Goal: Find specific page/section

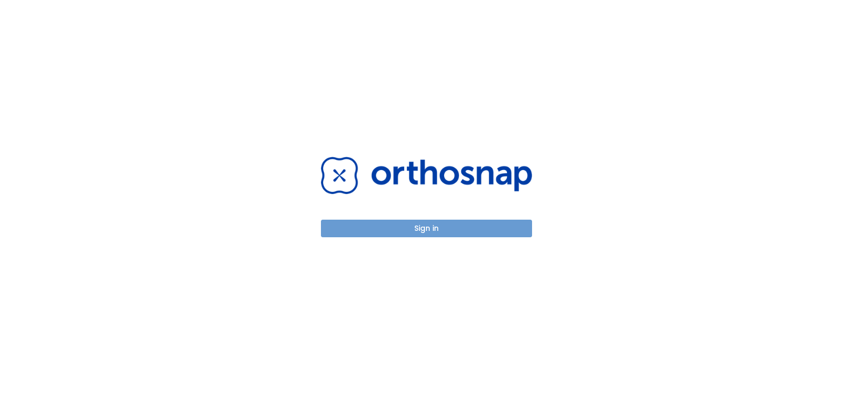
click at [467, 230] on button "Sign in" at bounding box center [426, 229] width 211 height 18
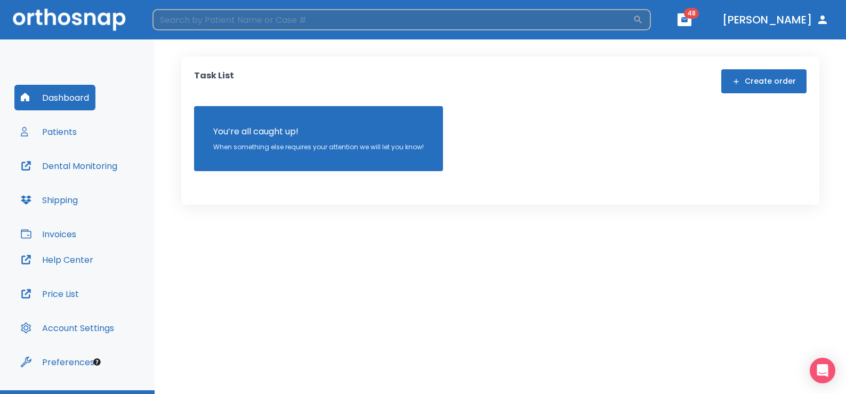
click at [509, 22] on input "search" at bounding box center [392, 19] width 480 height 21
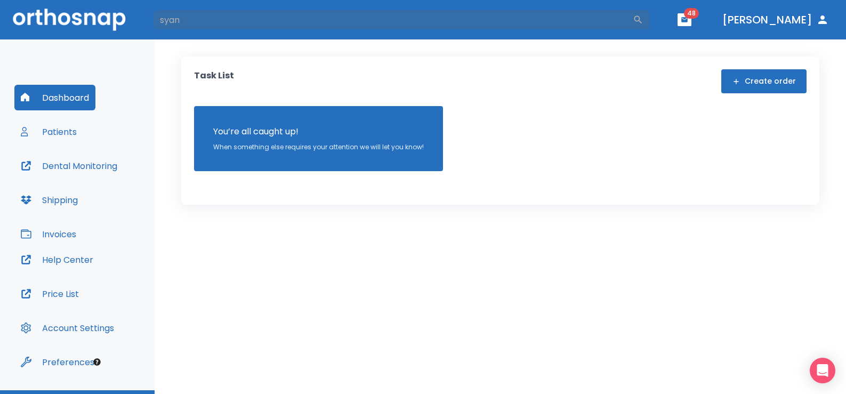
type input "syan"
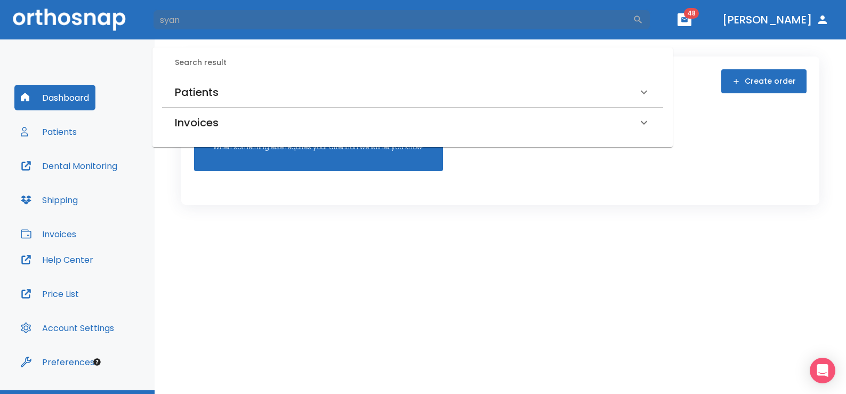
click at [217, 90] on h6 "Patients" at bounding box center [197, 92] width 44 height 17
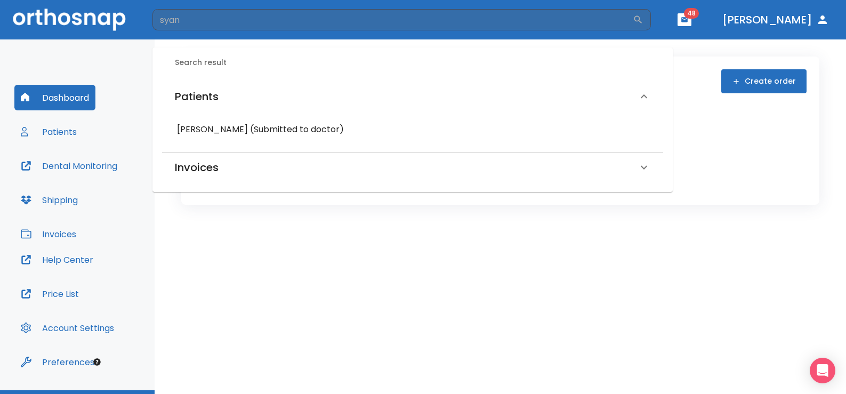
click at [68, 134] on button "Patients" at bounding box center [48, 132] width 69 height 26
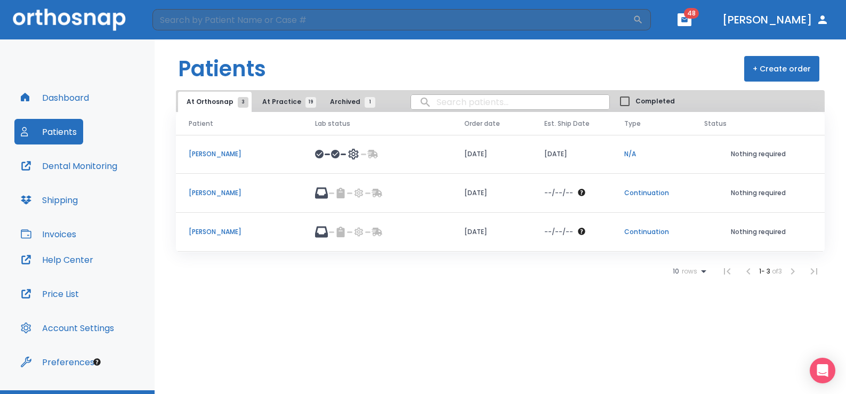
click at [453, 98] on input "search" at bounding box center [510, 102] width 198 height 21
type input "syan"
click at [781, 25] on button "[PERSON_NAME]" at bounding box center [775, 19] width 115 height 19
click at [824, 18] on icon "button" at bounding box center [822, 19] width 9 height 9
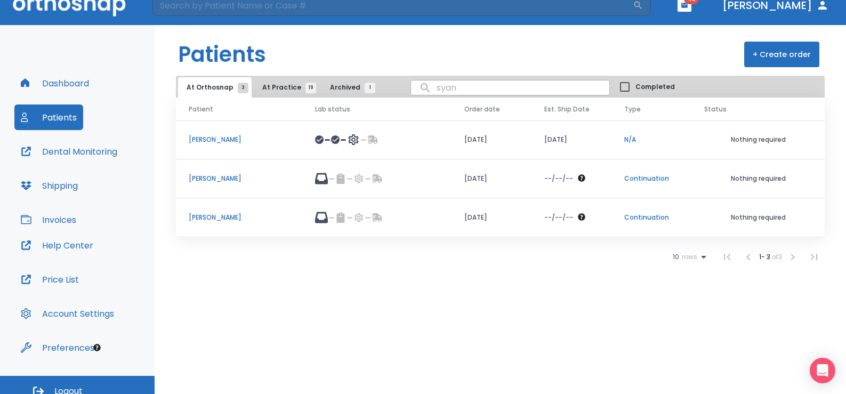
scroll to position [25, 0]
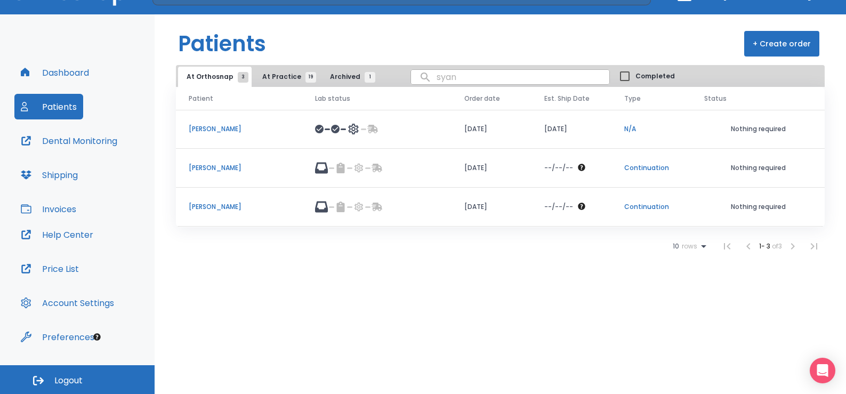
click at [133, 375] on button "Logout" at bounding box center [77, 379] width 155 height 29
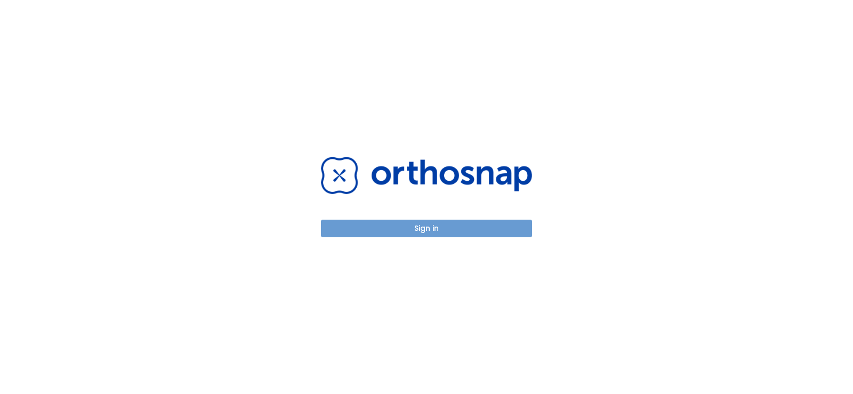
click at [382, 230] on button "Sign in" at bounding box center [426, 229] width 211 height 18
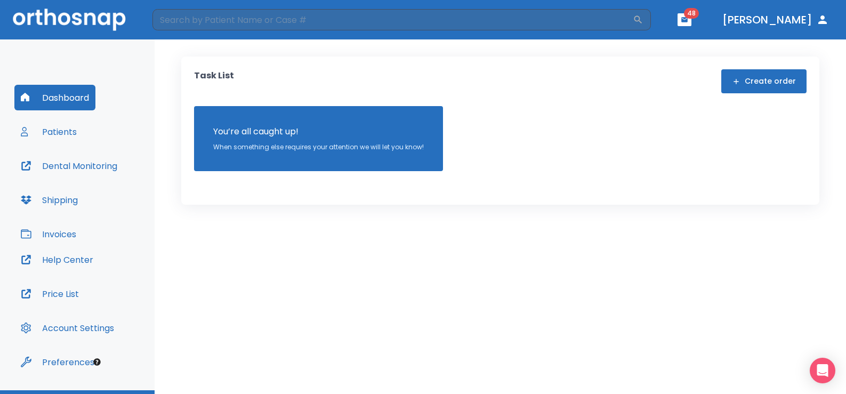
click at [69, 130] on button "Patients" at bounding box center [48, 132] width 69 height 26
